Goal: Task Accomplishment & Management: Use online tool/utility

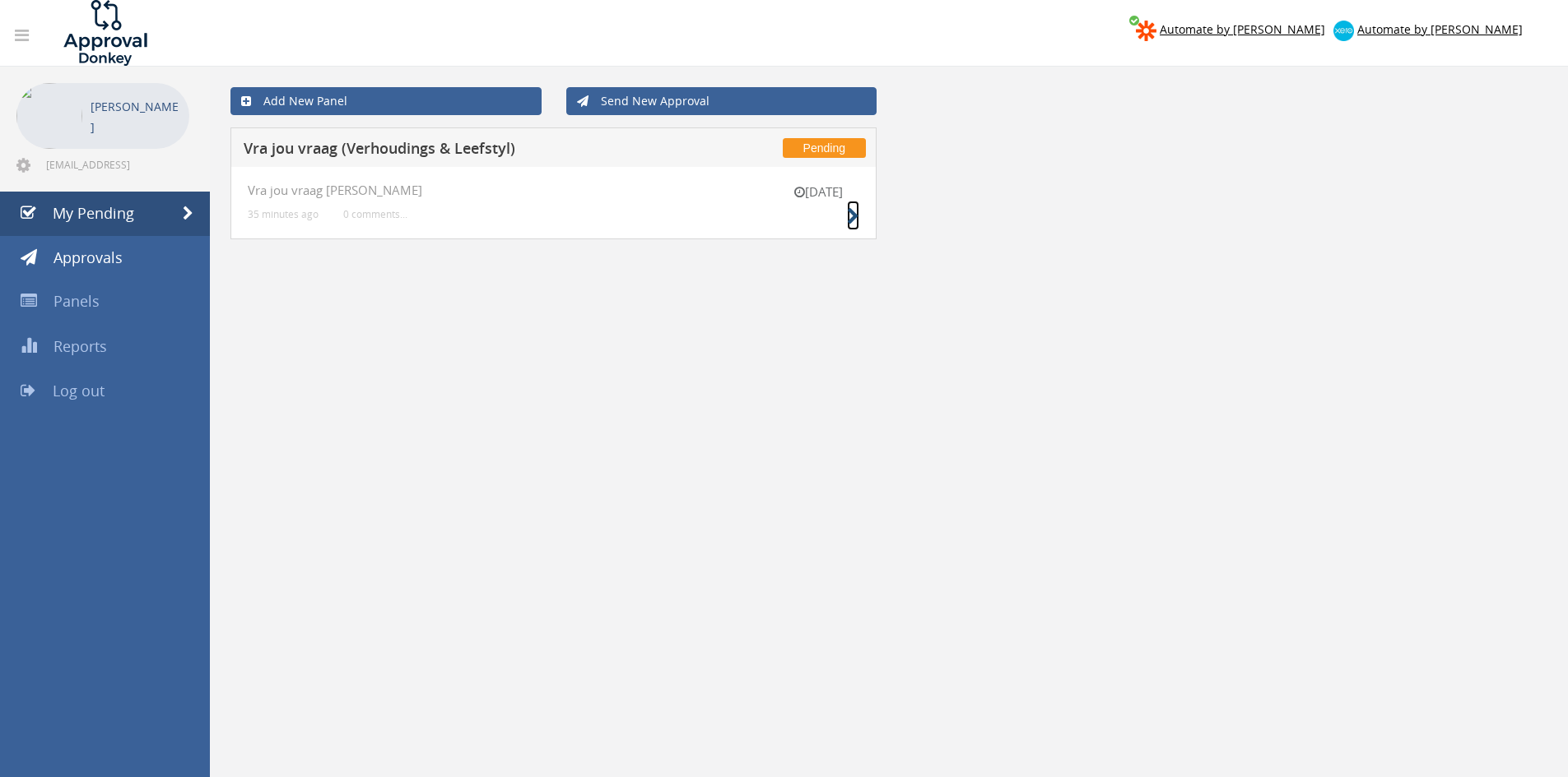
click at [853, 216] on icon at bounding box center [852, 216] width 12 height 17
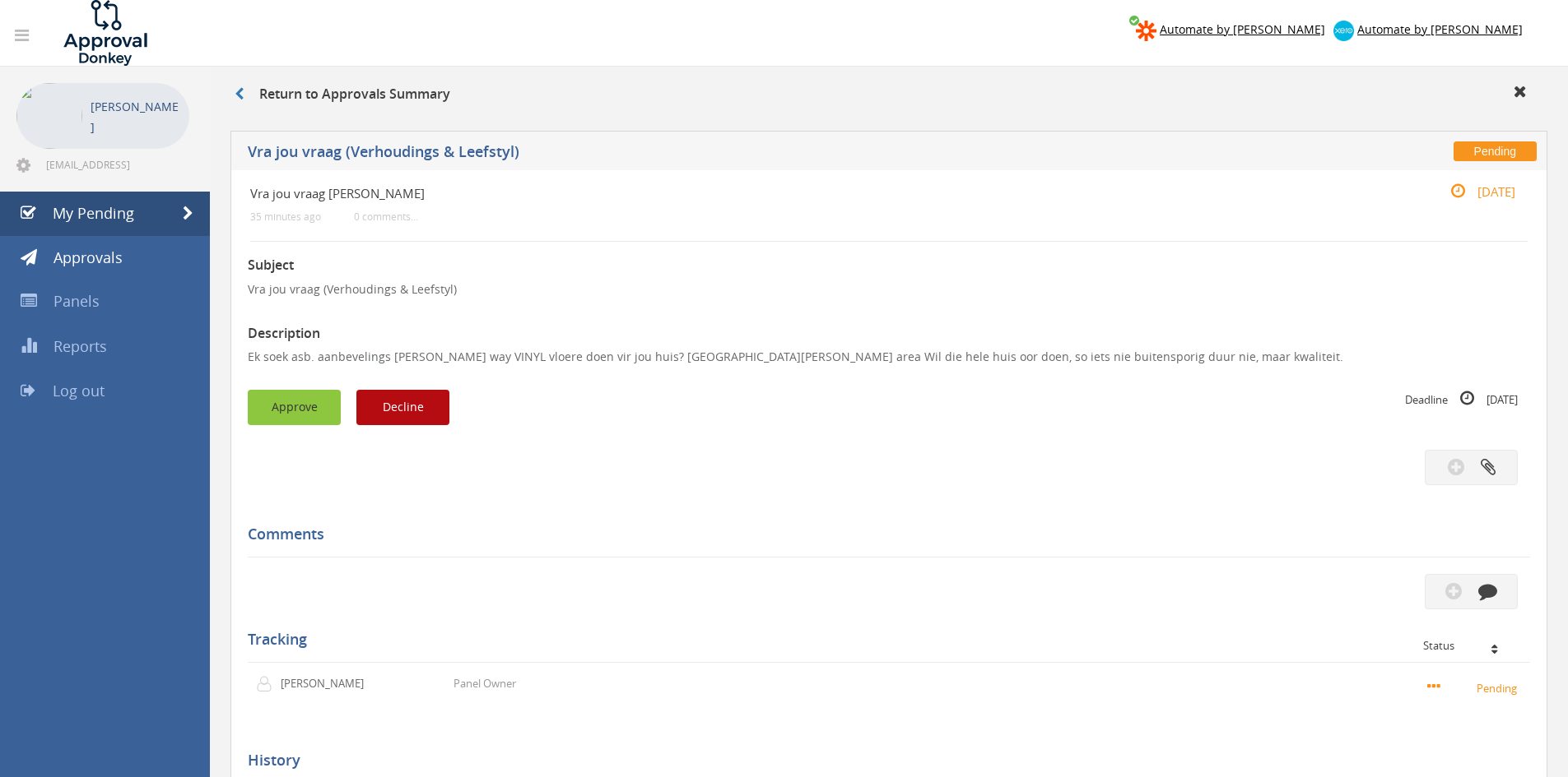
click at [268, 402] on button "Approve" at bounding box center [293, 408] width 93 height 36
